Goal: Task Accomplishment & Management: Use online tool/utility

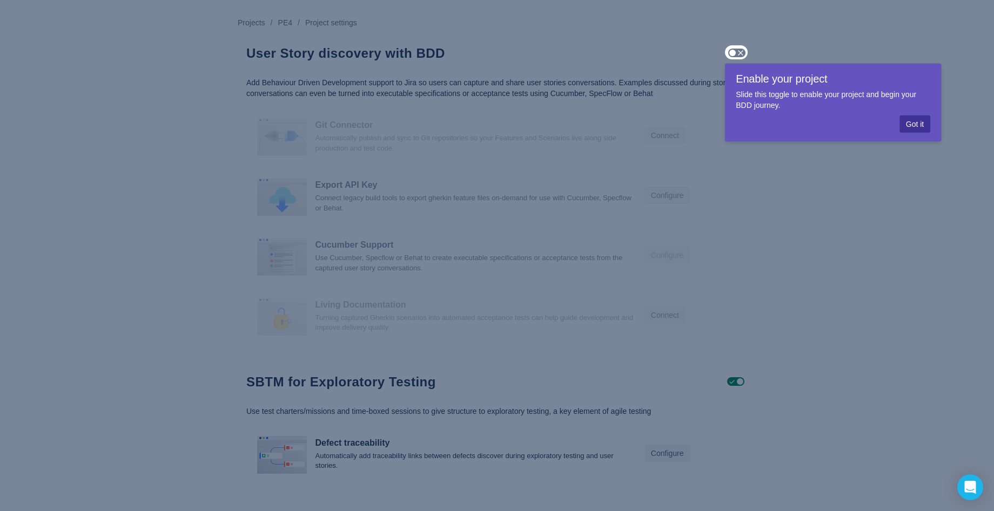
click at [908, 117] on span "Got it" at bounding box center [915, 124] width 18 height 17
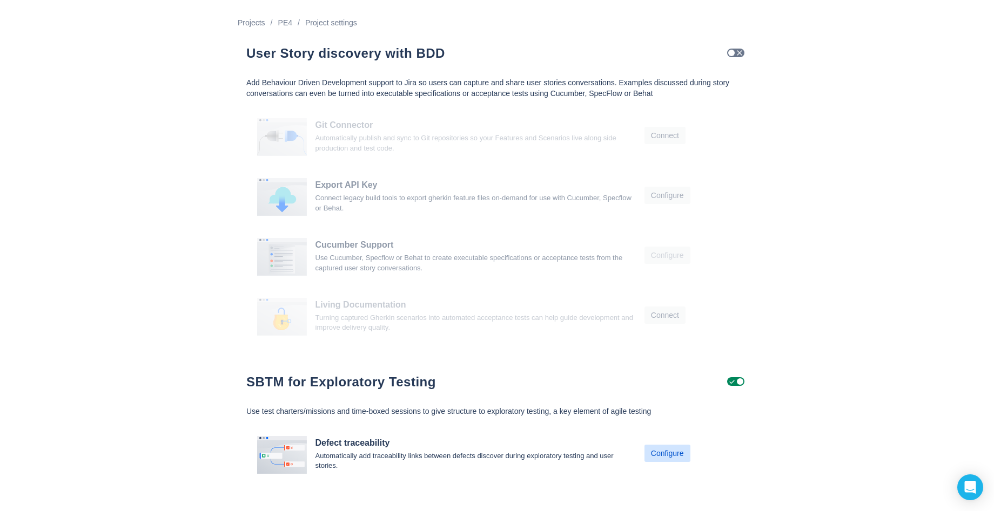
click at [673, 445] on span "Configure" at bounding box center [667, 453] width 33 height 17
